Goal: Book appointment/travel/reservation

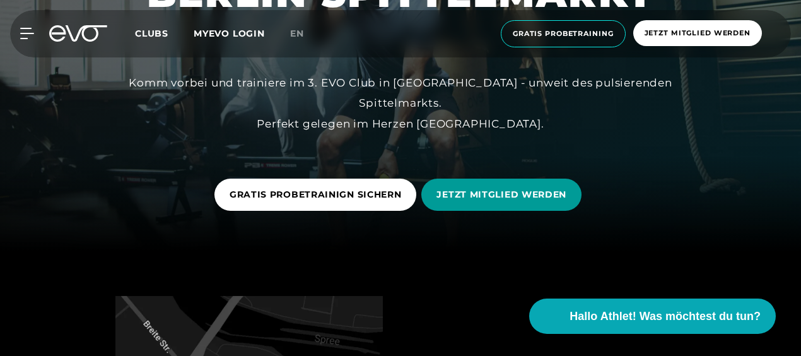
scroll to position [131, 0]
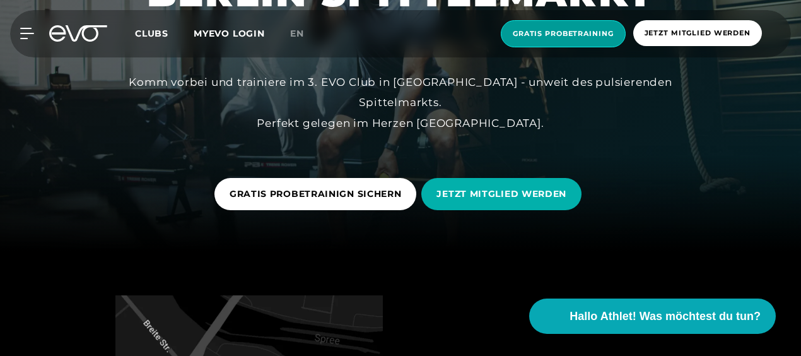
click at [566, 29] on span "Gratis Probetraining" at bounding box center [563, 33] width 101 height 11
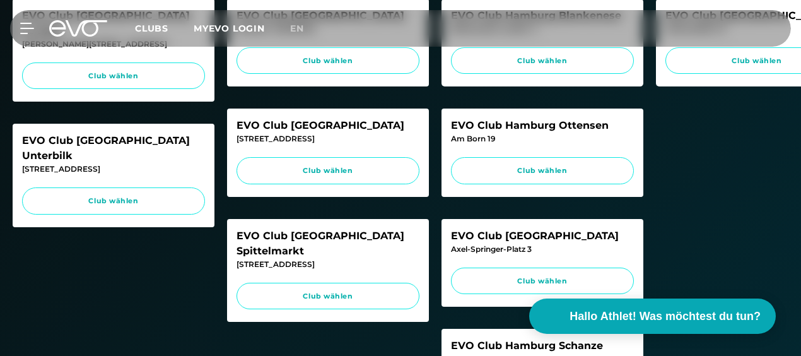
scroll to position [486, 0]
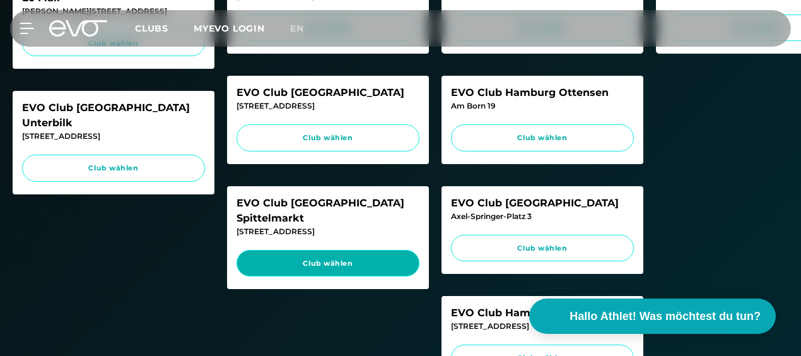
click at [341, 258] on span "Club wählen" at bounding box center [327, 263] width 159 height 11
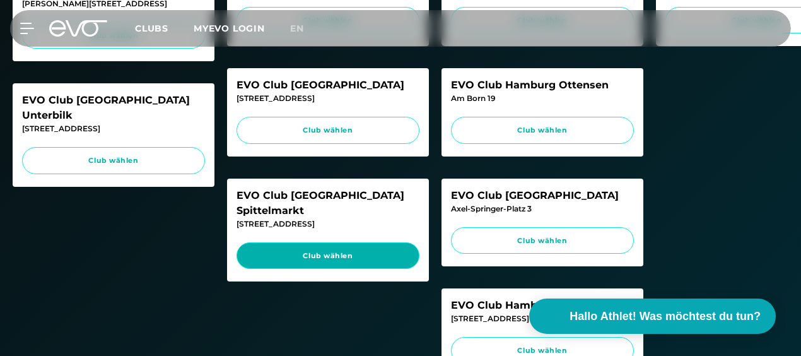
scroll to position [495, 0]
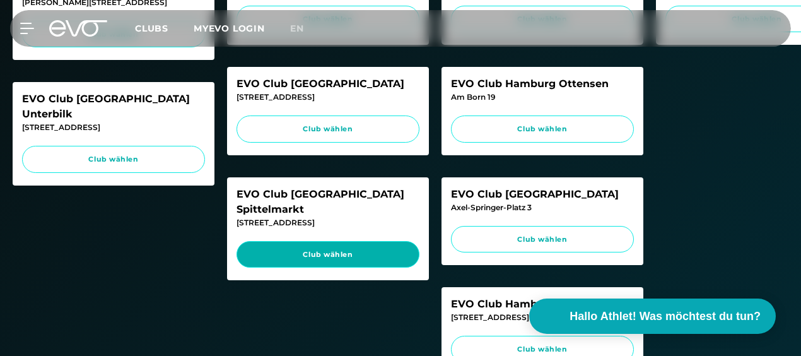
click at [363, 249] on span "Club wählen" at bounding box center [327, 254] width 159 height 11
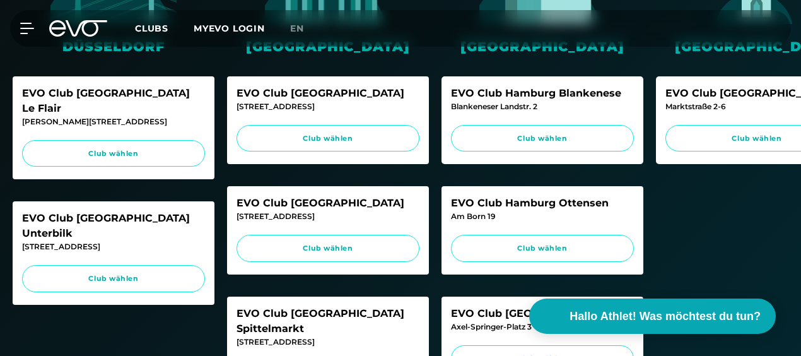
scroll to position [506, 0]
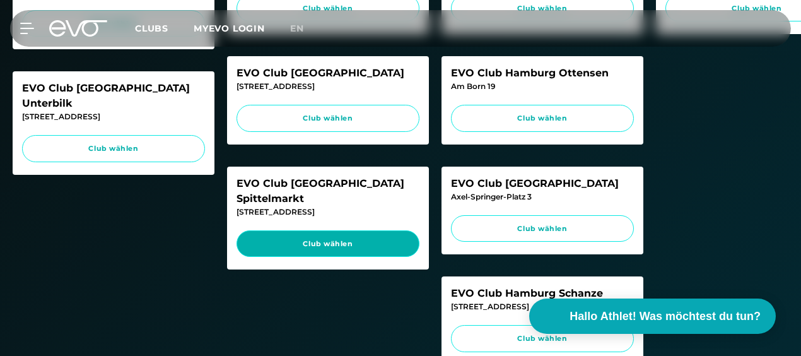
click at [372, 233] on link "Club wählen" at bounding box center [327, 243] width 183 height 27
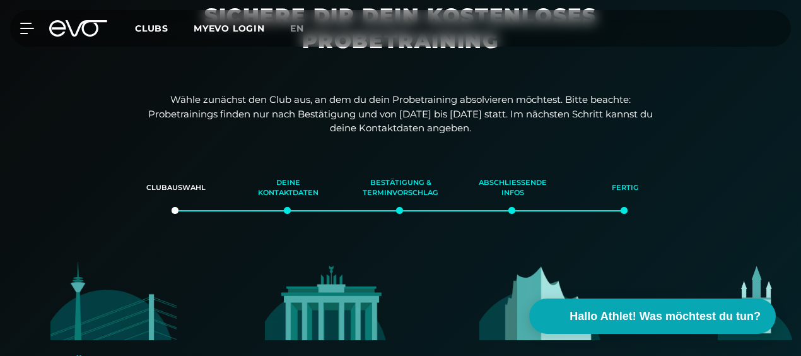
scroll to position [0, 0]
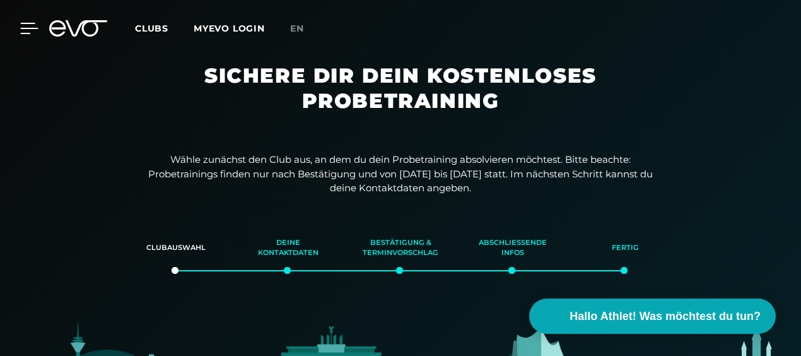
click at [18, 28] on div at bounding box center [20, 28] width 38 height 11
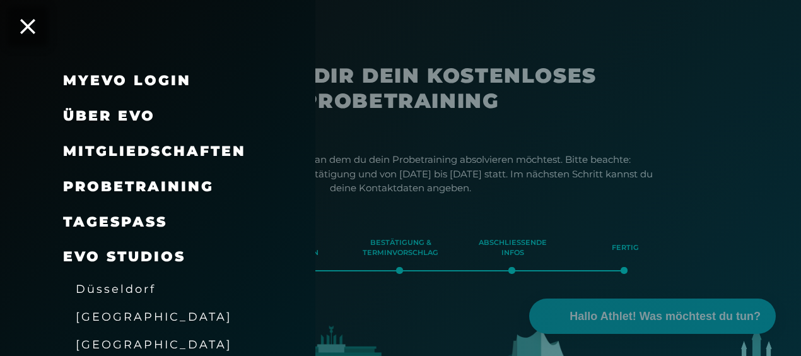
click at [134, 186] on span "Probetraining" at bounding box center [138, 186] width 151 height 17
click at [135, 218] on link "TAGESPASS" at bounding box center [115, 221] width 104 height 17
